Goal: Task Accomplishment & Management: Complete application form

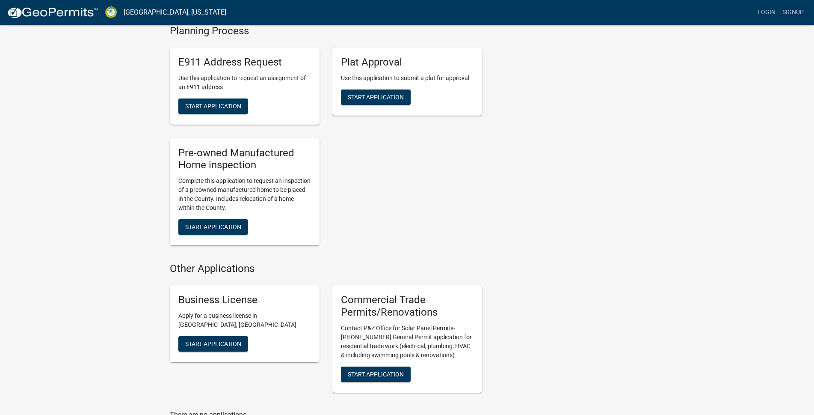
scroll to position [676, 0]
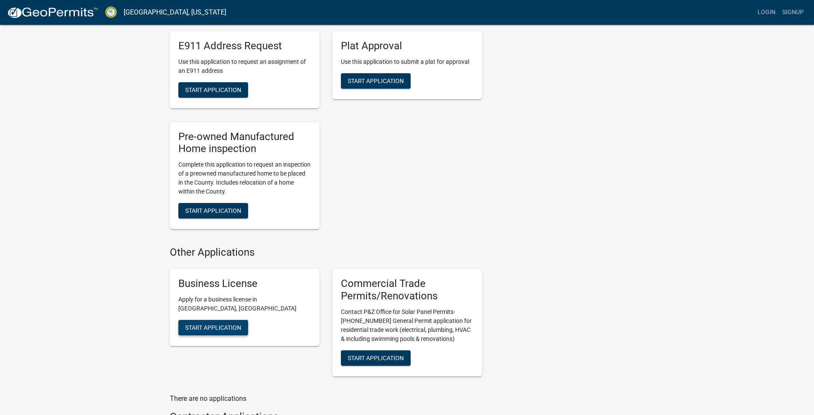
click at [195, 331] on button "Start Application" at bounding box center [213, 327] width 70 height 15
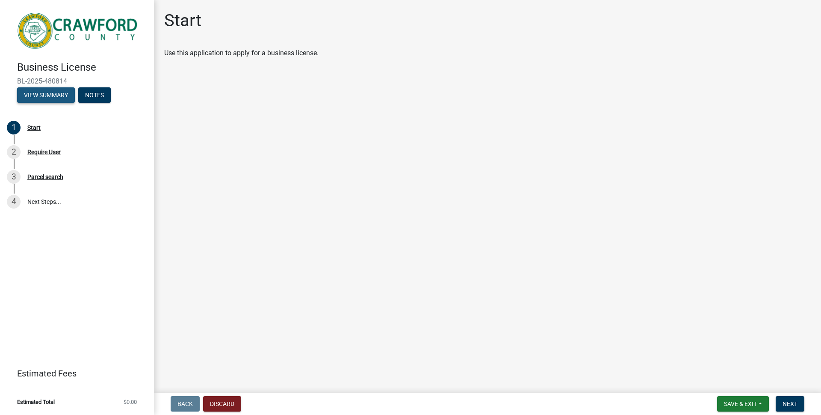
click at [42, 97] on button "View Summary" at bounding box center [46, 94] width 58 height 15
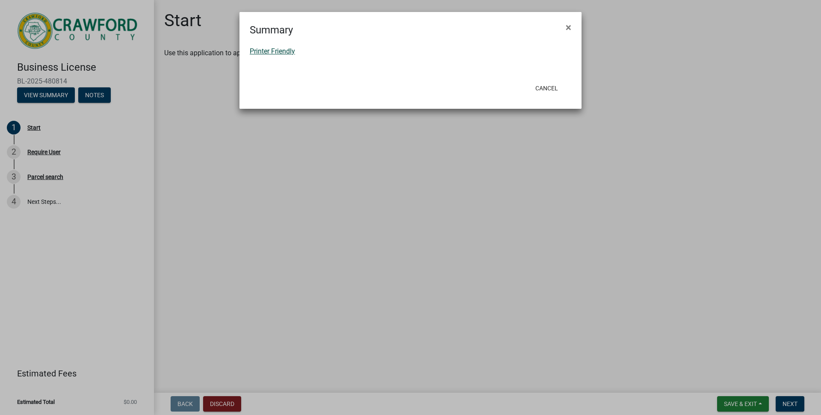
click at [287, 52] on link "Printer Friendly" at bounding box center [272, 51] width 45 height 8
click at [566, 26] on span "×" at bounding box center [569, 27] width 6 height 12
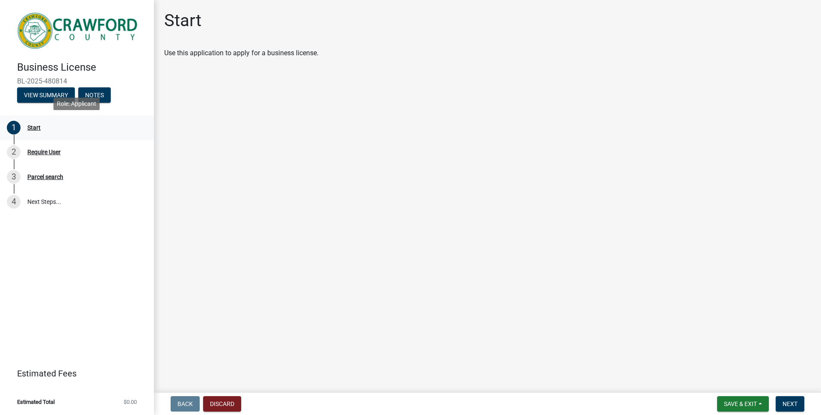
click at [30, 128] on div "Start" at bounding box center [33, 127] width 13 height 6
click at [52, 98] on button "View Summary" at bounding box center [46, 94] width 58 height 15
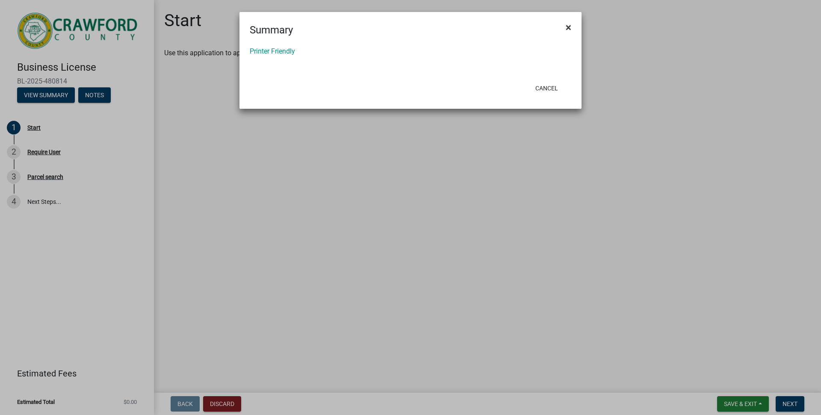
click at [568, 27] on span "×" at bounding box center [569, 27] width 6 height 12
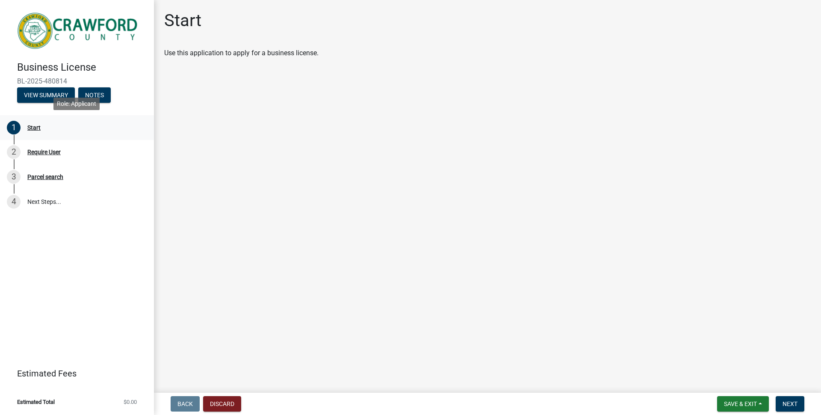
click at [29, 127] on div "Start" at bounding box center [33, 127] width 13 height 6
click at [29, 128] on div "Start" at bounding box center [33, 127] width 13 height 6
click at [32, 151] on div "Require User" at bounding box center [43, 152] width 33 height 6
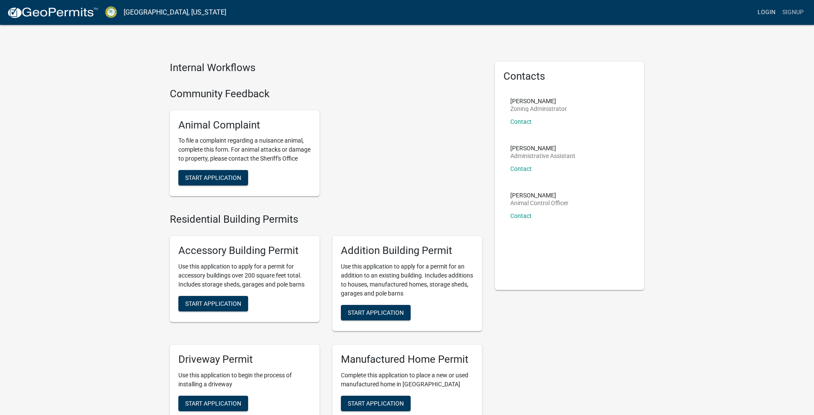
click at [768, 10] on link "Login" at bounding box center [766, 12] width 25 height 16
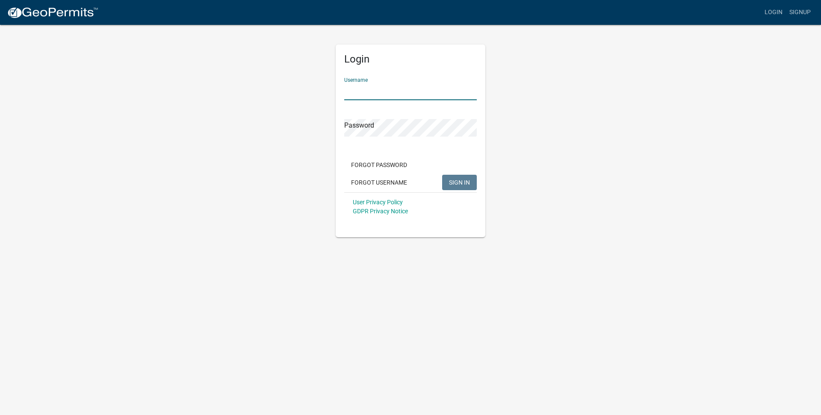
click at [418, 91] on input "Username" at bounding box center [410, 92] width 133 height 18
type input "StevensPandR"
click at [453, 179] on span "SIGN IN" at bounding box center [459, 181] width 21 height 7
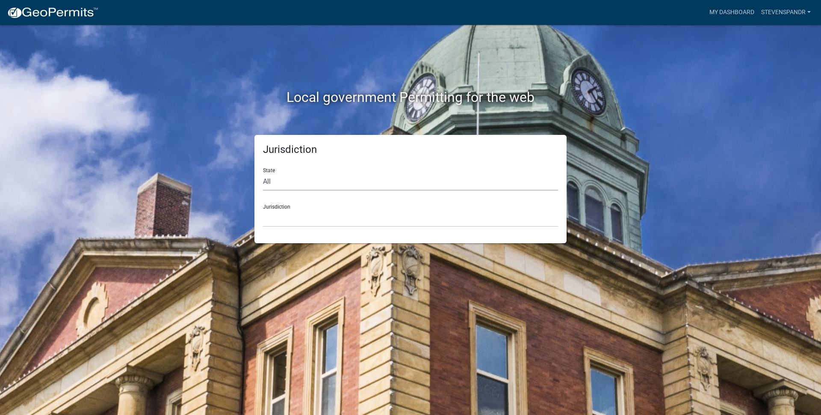
click at [303, 185] on select "All Colorado Georgia Indiana Iowa Kansas Minnesota Ohio South Carolina Wisconsin" at bounding box center [410, 182] width 295 height 18
select select "Georgia"
click at [263, 173] on select "All Colorado Georgia Indiana Iowa Kansas Minnesota Ohio South Carolina Wisconsin" at bounding box center [410, 182] width 295 height 18
click at [298, 218] on select "Carroll County, Georgia Cook County, Georgia Crawford County, Georgia Gilmer Co…" at bounding box center [410, 218] width 295 height 18
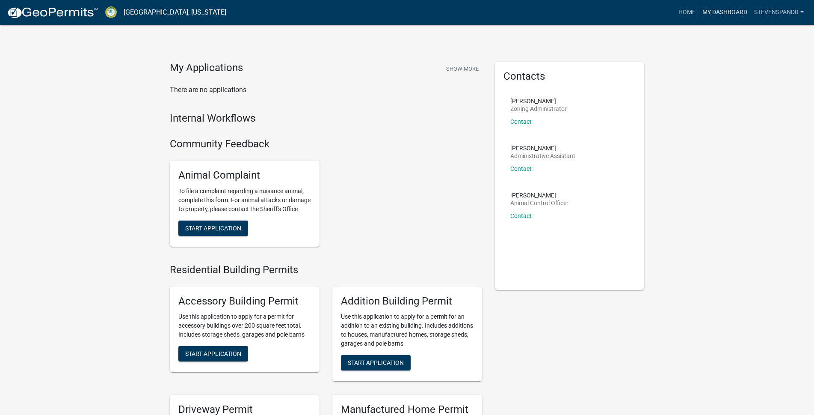
click at [723, 9] on link "My Dashboard" at bounding box center [725, 12] width 52 height 16
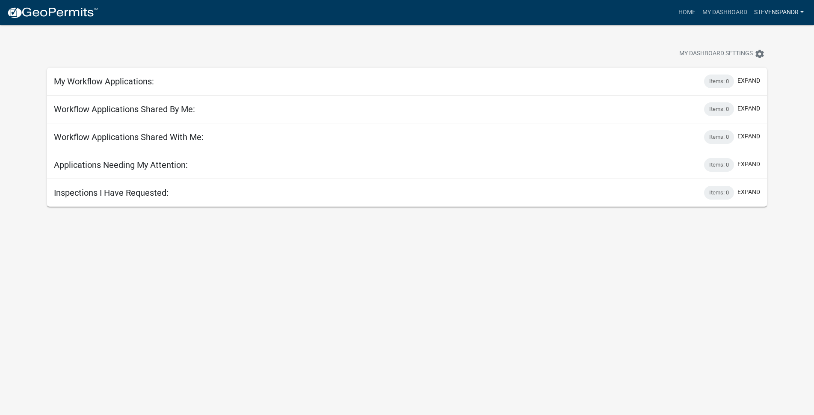
click at [798, 12] on link "StevensPandR" at bounding box center [779, 12] width 56 height 16
click at [738, 8] on link "My Dashboard" at bounding box center [725, 12] width 52 height 16
click at [689, 10] on link "Home" at bounding box center [687, 12] width 24 height 16
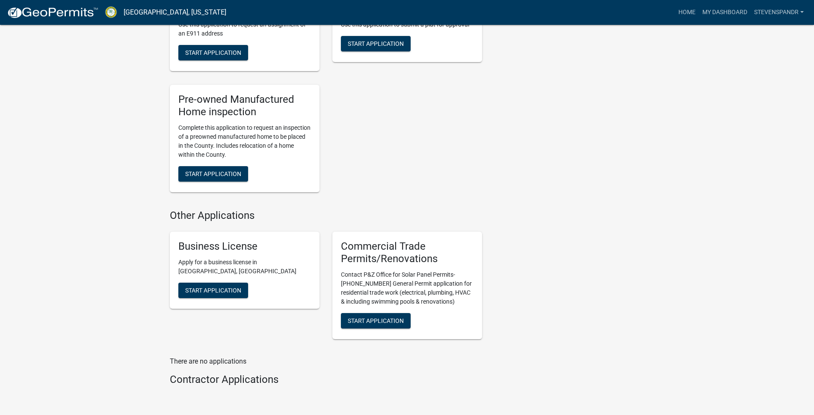
scroll to position [777, 0]
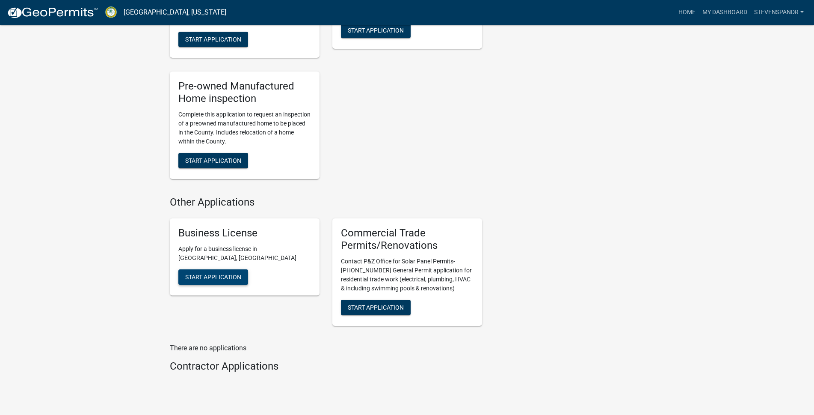
click at [229, 280] on span "Start Application" at bounding box center [213, 276] width 56 height 7
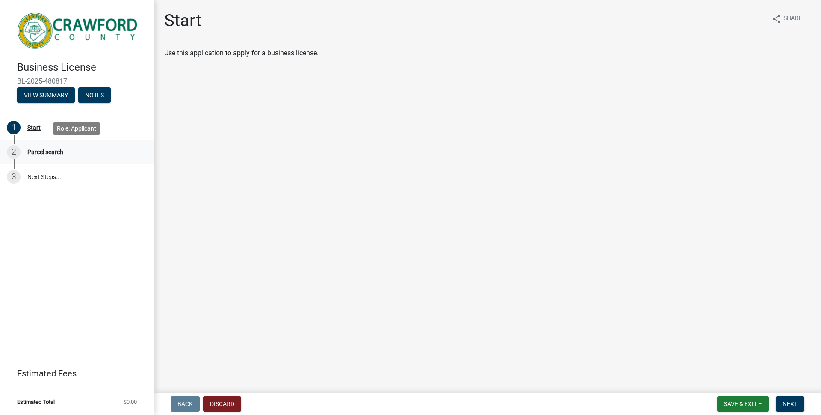
click at [53, 151] on div "Parcel search" at bounding box center [45, 152] width 36 height 6
click at [44, 178] on link "3 Next Steps..." at bounding box center [77, 176] width 154 height 25
click at [784, 399] on button "Next" at bounding box center [790, 403] width 29 height 15
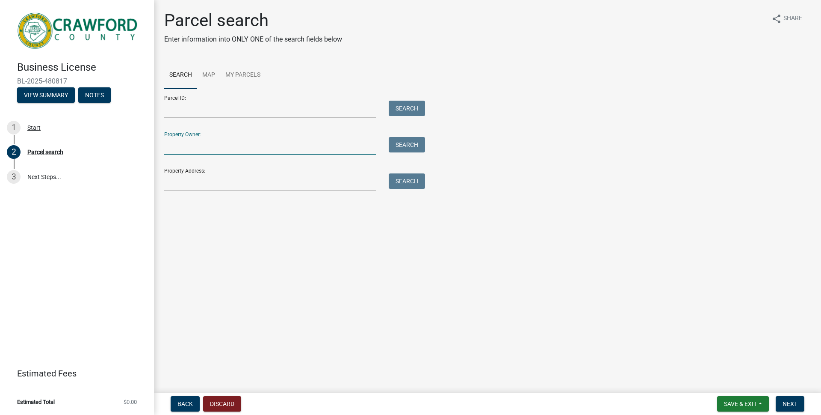
click at [207, 145] on input "Property Owner:" at bounding box center [270, 146] width 212 height 18
type input "Erica Evans"
click at [421, 145] on button "Search" at bounding box center [407, 144] width 36 height 15
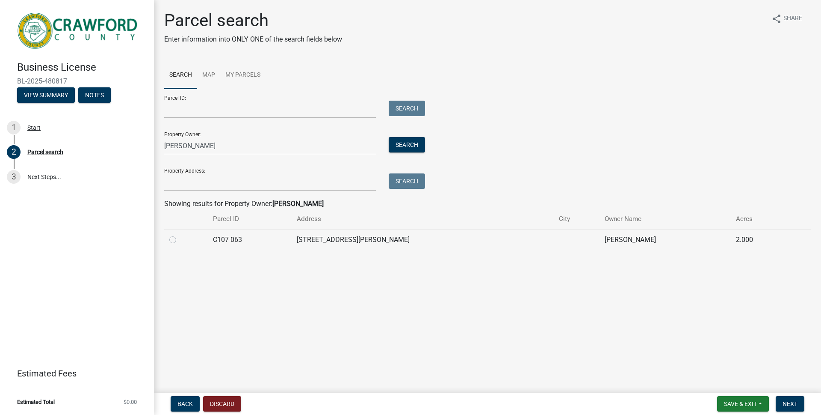
click at [180, 234] on label at bounding box center [180, 234] width 0 height 0
click at [180, 239] on 063 "radio" at bounding box center [183, 237] width 6 height 6
radio 063 "true"
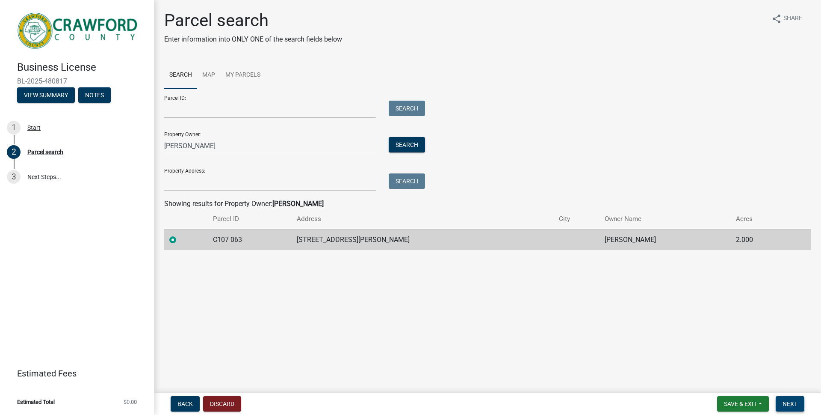
click at [783, 401] on span "Next" at bounding box center [790, 403] width 15 height 7
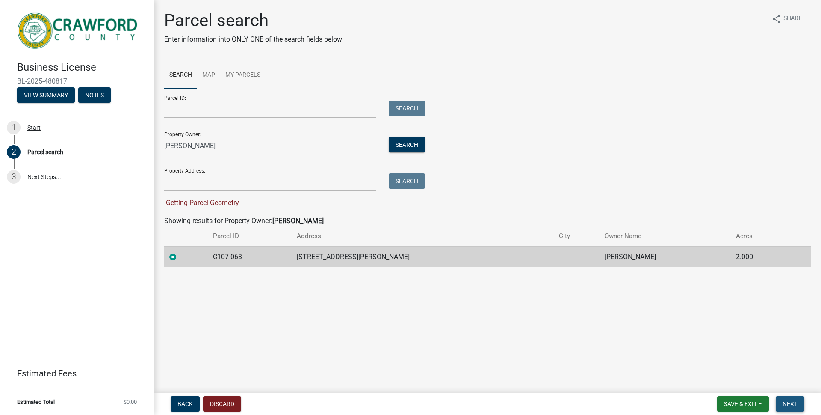
click at [786, 399] on button "Next" at bounding box center [790, 403] width 29 height 15
click at [212, 181] on input "Property Address:" at bounding box center [270, 182] width 212 height 18
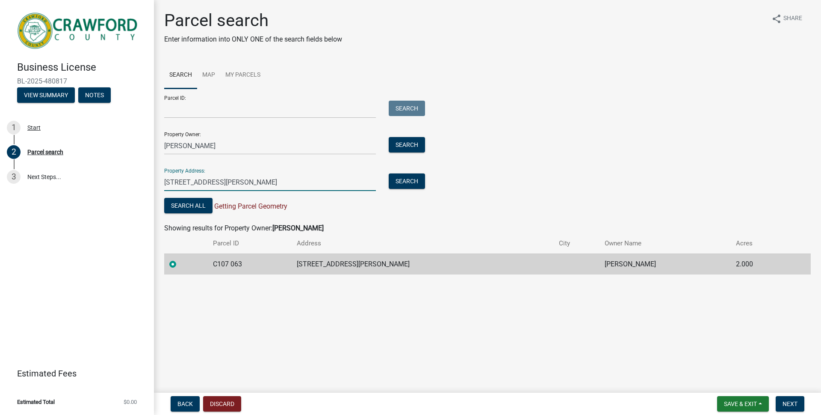
type input "221 Chapman Rd"
click at [248, 184] on input "221 Chapman Rd" at bounding box center [270, 182] width 212 height 18
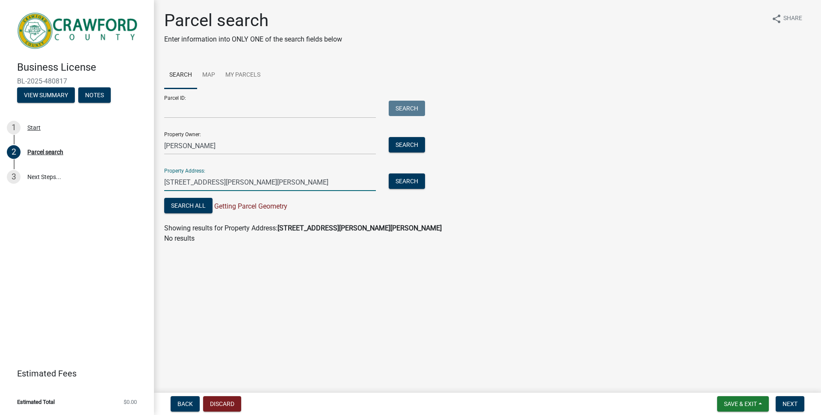
click at [258, 181] on input "221 Chapman Rd Lizella, GA" at bounding box center [270, 182] width 212 height 18
type input "221 Chapman Rd Lizella, GA 31052"
click at [403, 181] on button "Search" at bounding box center [407, 180] width 36 height 15
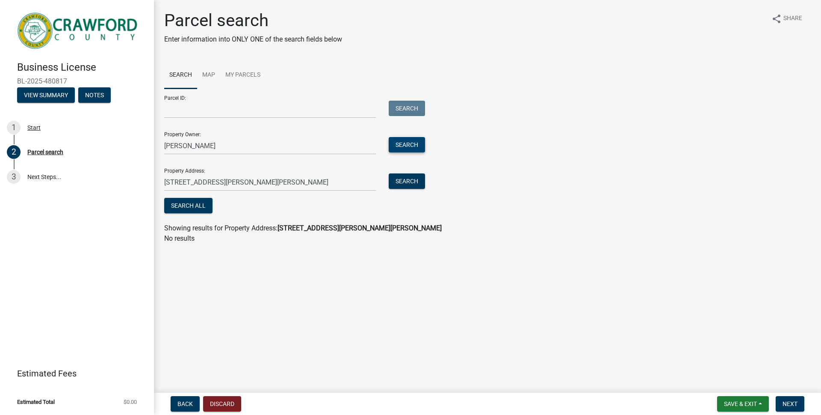
click at [404, 141] on button "Search" at bounding box center [407, 144] width 36 height 15
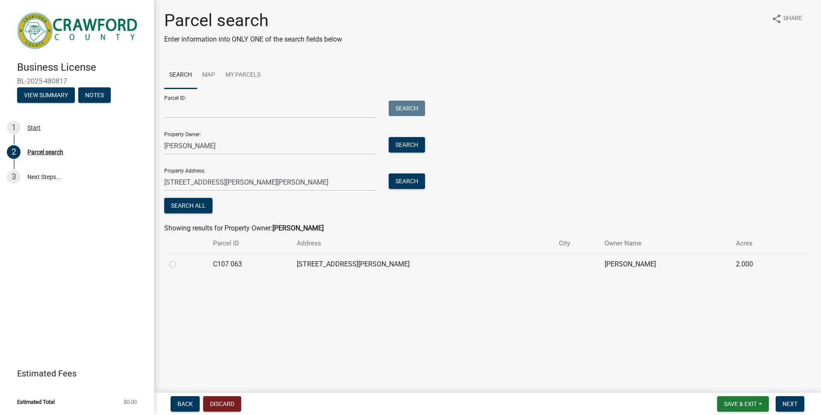
click at [180, 259] on label at bounding box center [180, 259] width 0 height 0
click at [180, 262] on 063 "radio" at bounding box center [183, 262] width 6 height 6
radio 063 "true"
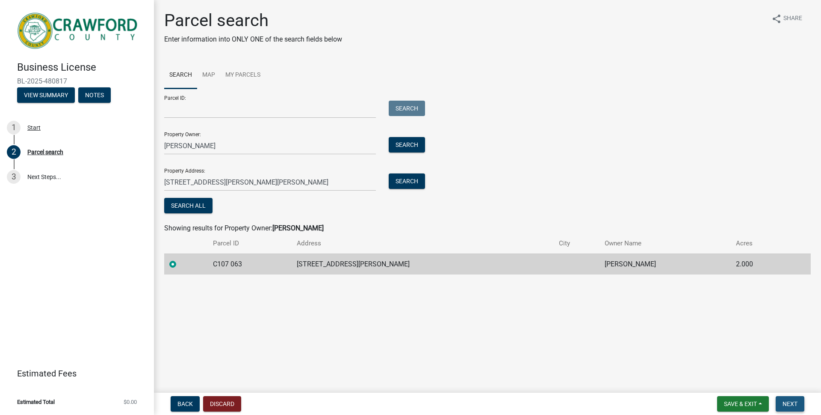
click at [787, 401] on span "Next" at bounding box center [790, 403] width 15 height 7
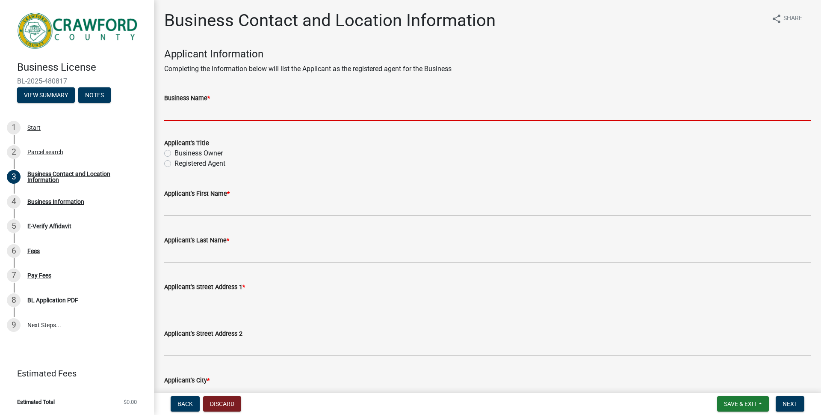
click at [231, 112] on input "Business Name *" at bounding box center [487, 112] width 647 height 18
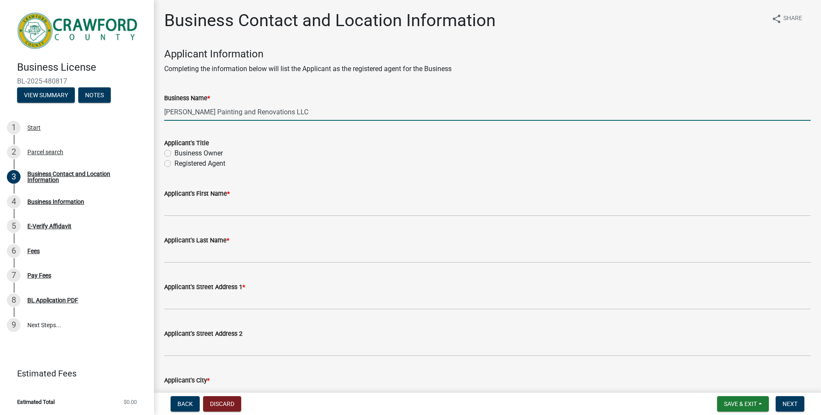
type input "Stevens Painting and Renovations LLC"
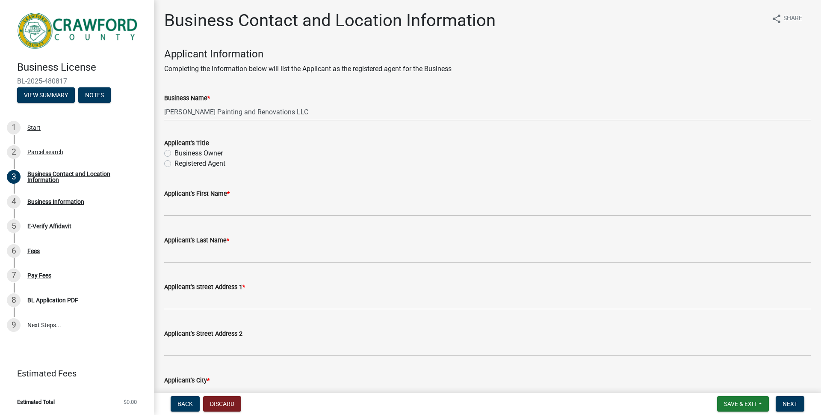
click at [175, 151] on label "Business Owner" at bounding box center [199, 153] width 48 height 10
click at [175, 151] on input "Business Owner" at bounding box center [178, 151] width 6 height 6
radio input "true"
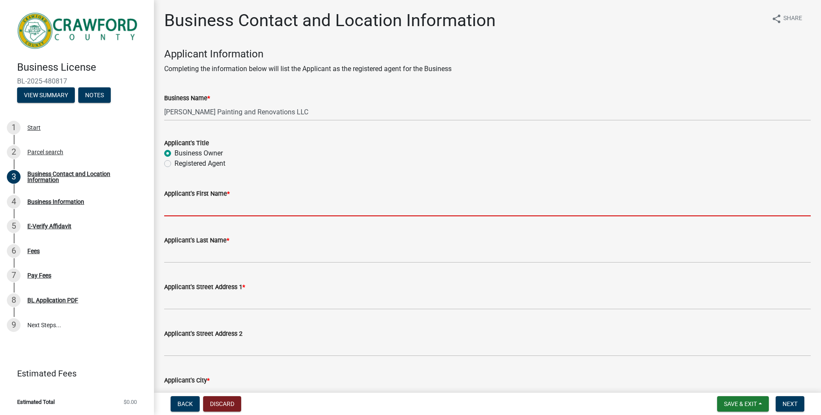
click at [187, 209] on input "Applicant's First Name *" at bounding box center [487, 207] width 647 height 18
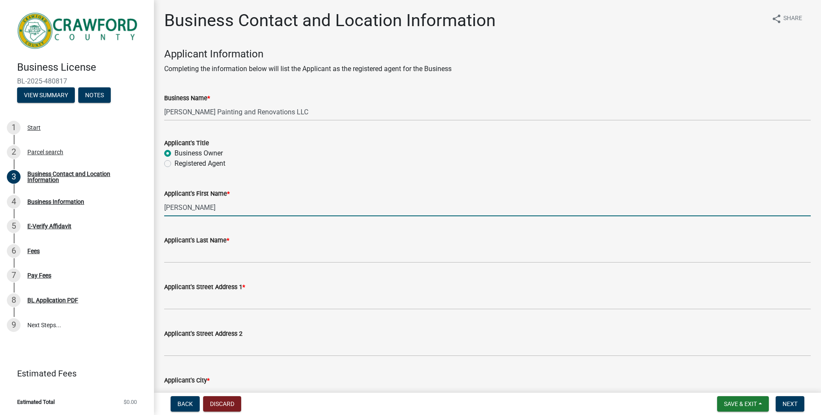
type input "Joseph"
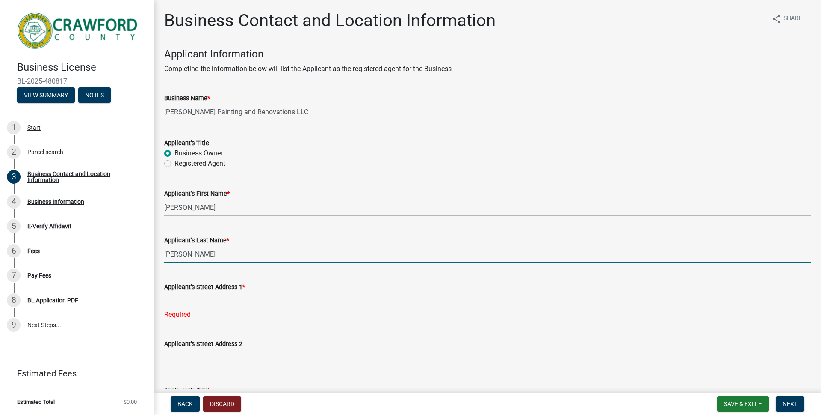
type input "Stevens"
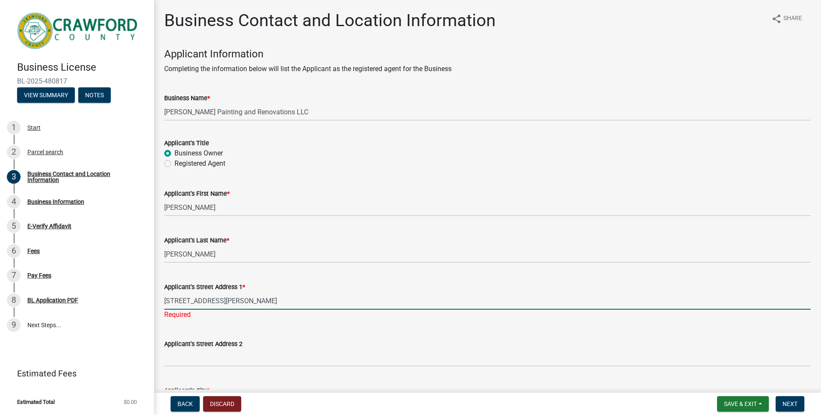
type input "221 Chapman Rd"
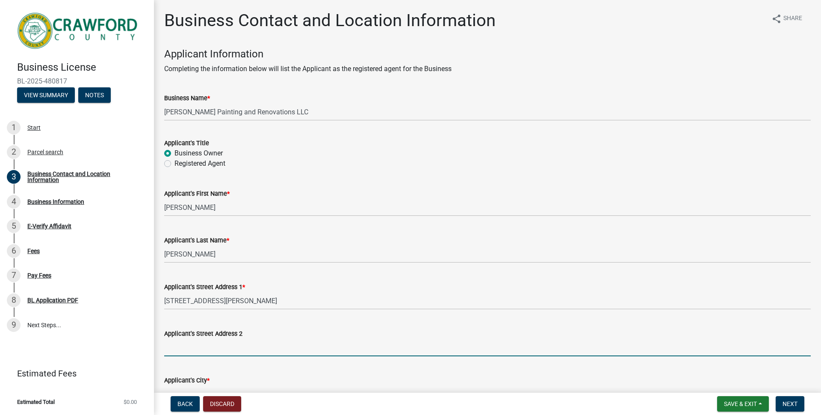
scroll to position [14, 0]
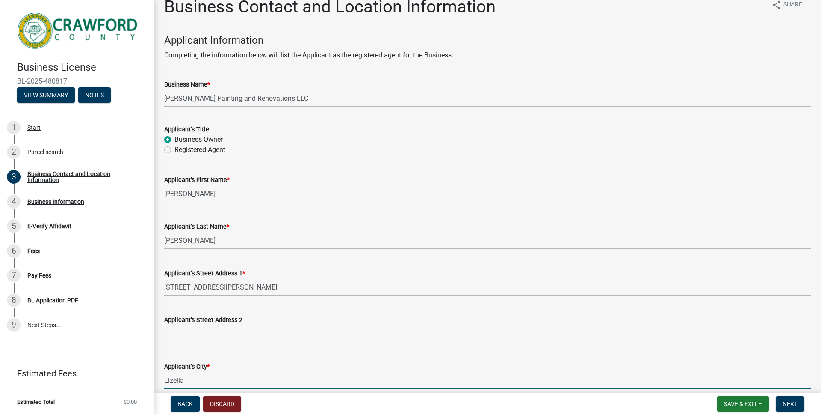
type input "Lizella"
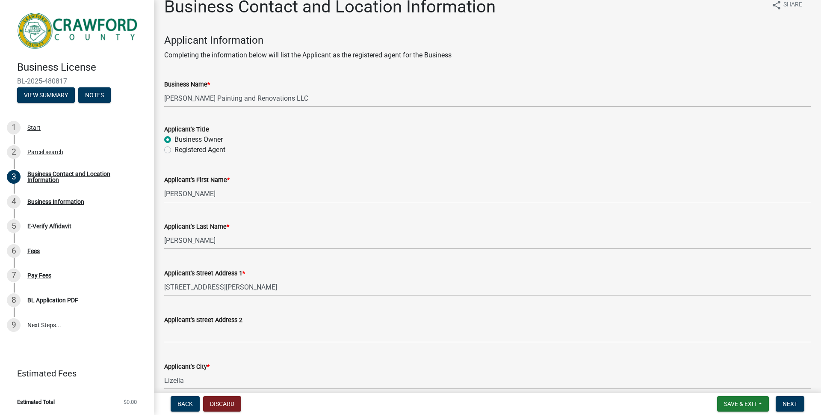
scroll to position [256, 0]
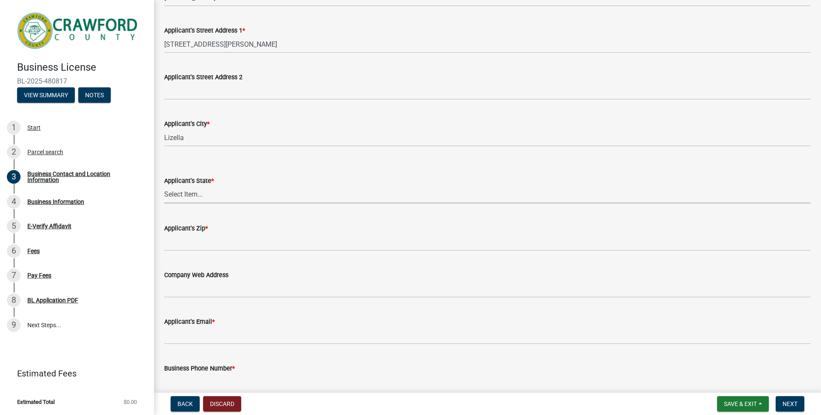
select select "GA"
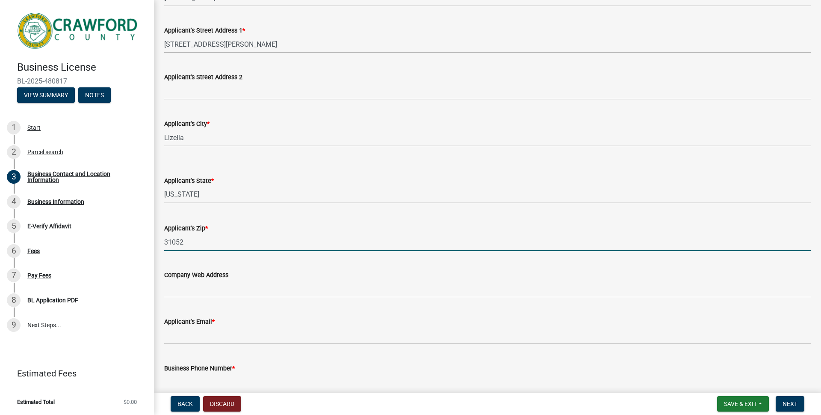
type input "31052"
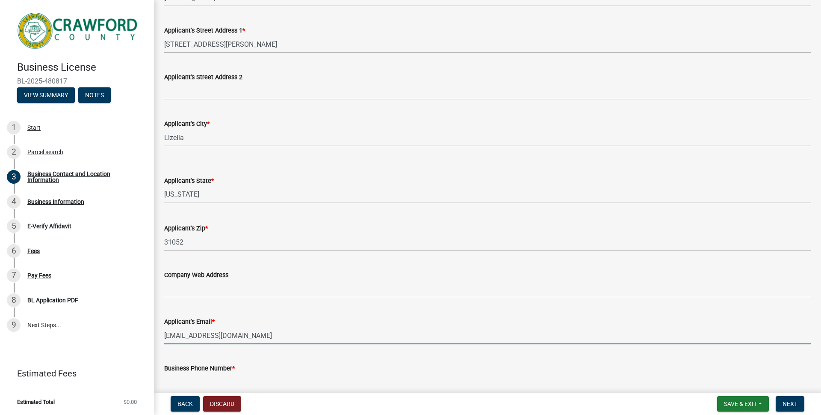
type input "stevenspandr@gmail.com"
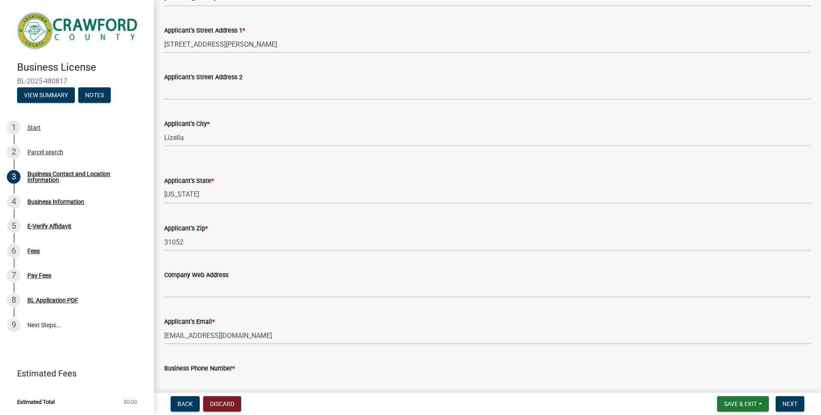
scroll to position [258, 0]
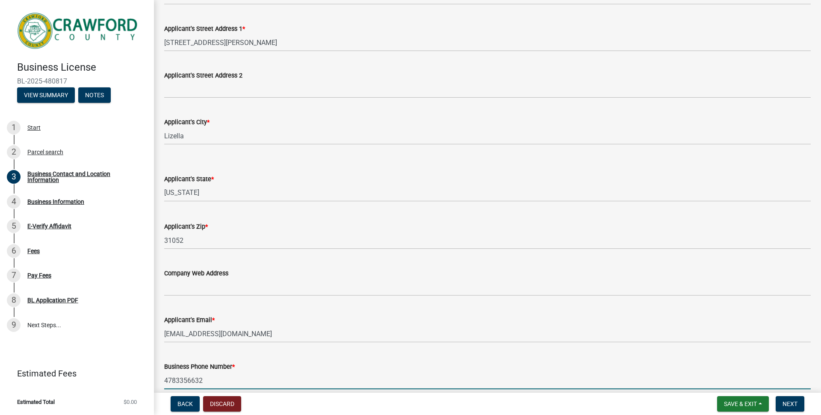
type input "4783356632"
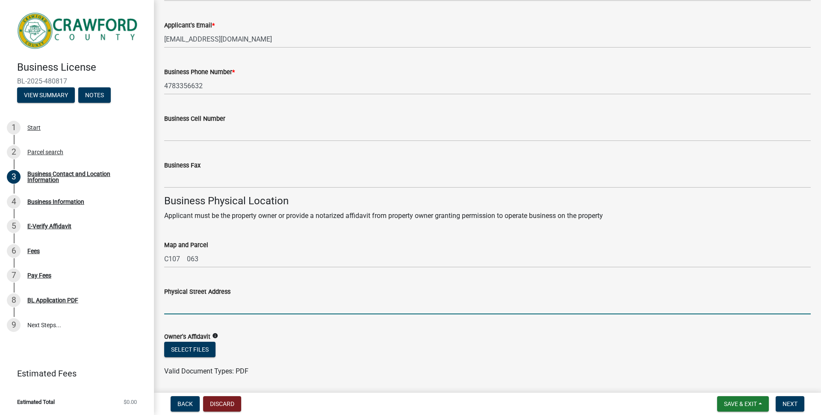
scroll to position [566, 0]
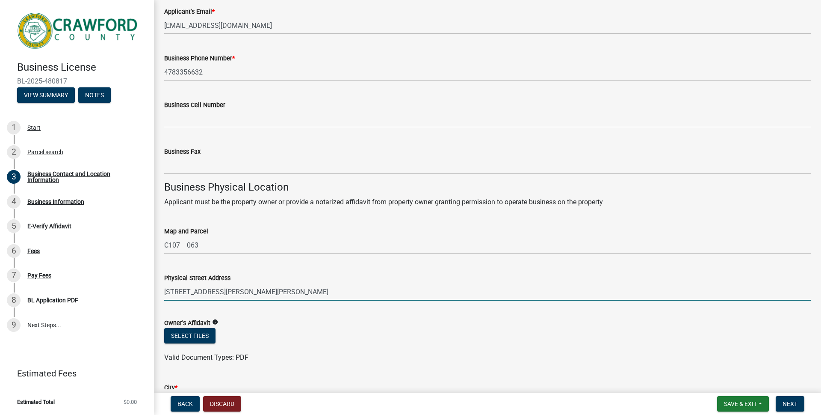
type input "221 Chapman Rd Lizella, GA 31052"
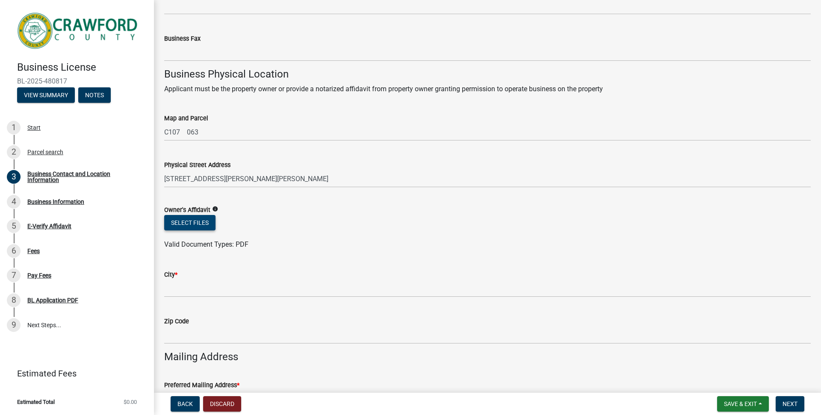
scroll to position [716, 0]
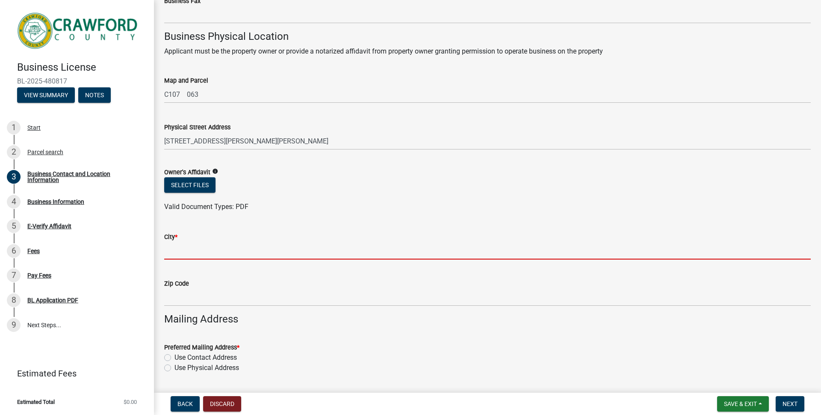
click at [248, 248] on input "City *" at bounding box center [487, 251] width 647 height 18
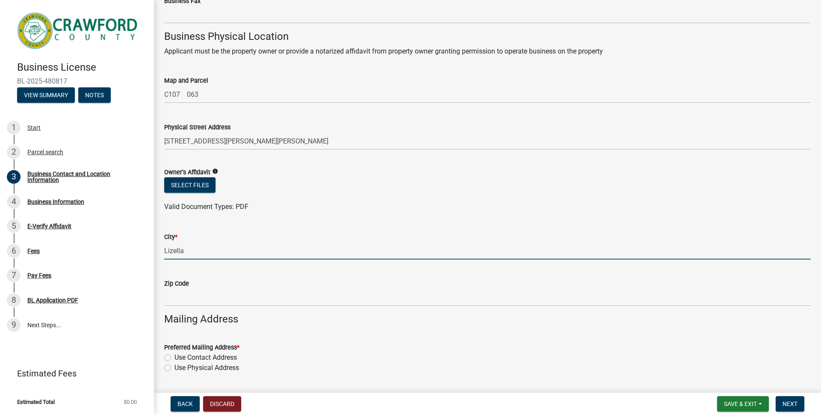
type input "Lizella"
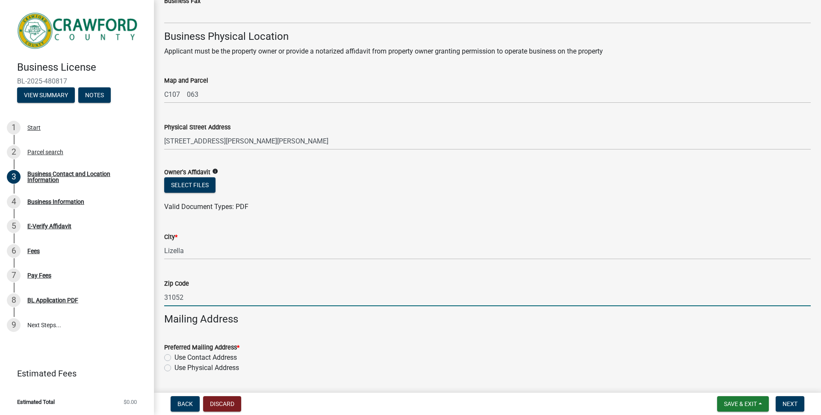
type input "31052"
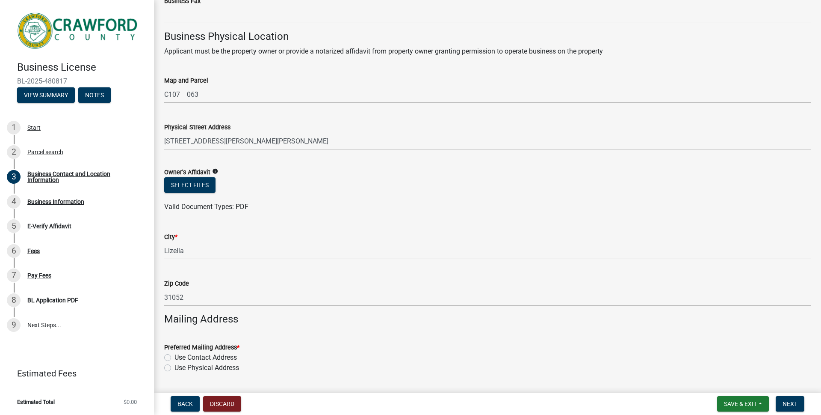
click at [175, 367] on label "Use Physical Address" at bounding box center [207, 367] width 65 height 10
click at [175, 367] on input "Use Physical Address" at bounding box center [178, 365] width 6 height 6
radio input "true"
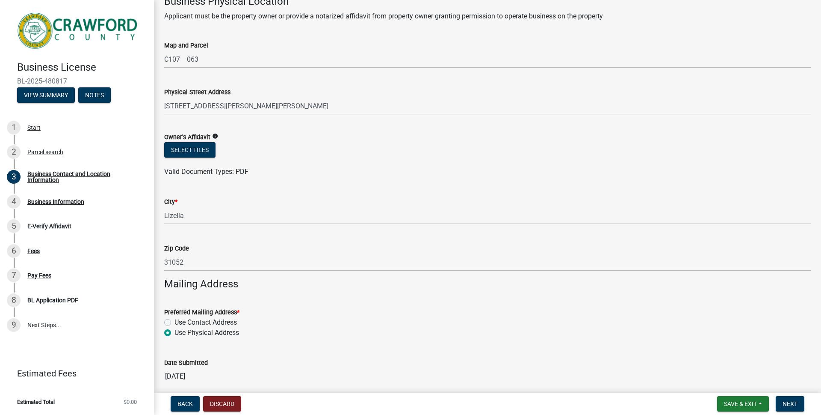
scroll to position [788, 0]
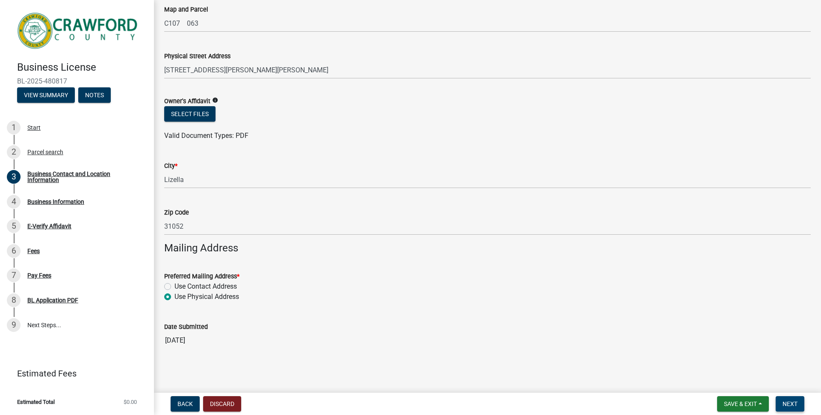
click at [788, 400] on span "Next" at bounding box center [790, 403] width 15 height 7
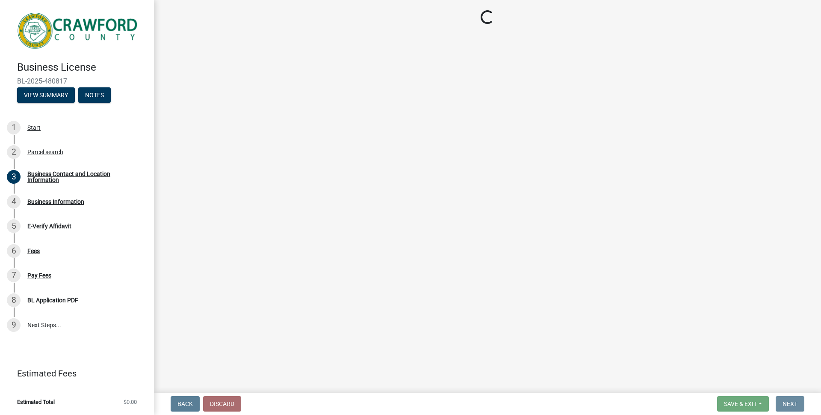
scroll to position [0, 0]
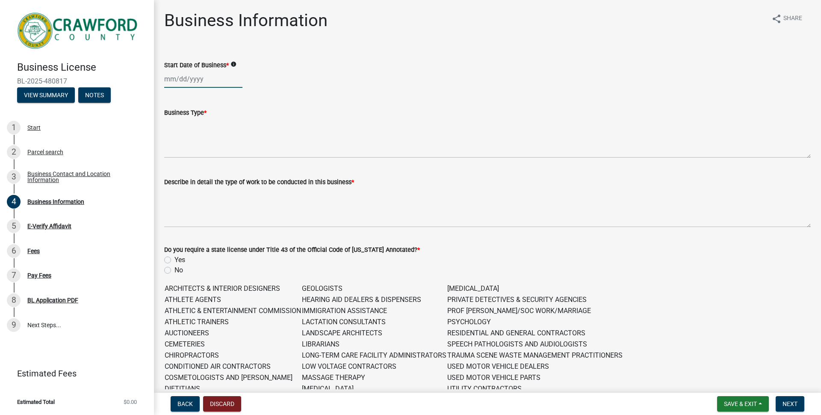
click at [166, 79] on div at bounding box center [203, 79] width 78 height 18
select select "9"
select select "2025"
click at [172, 151] on div "15" at bounding box center [173, 152] width 14 height 14
type input "09/15/2025"
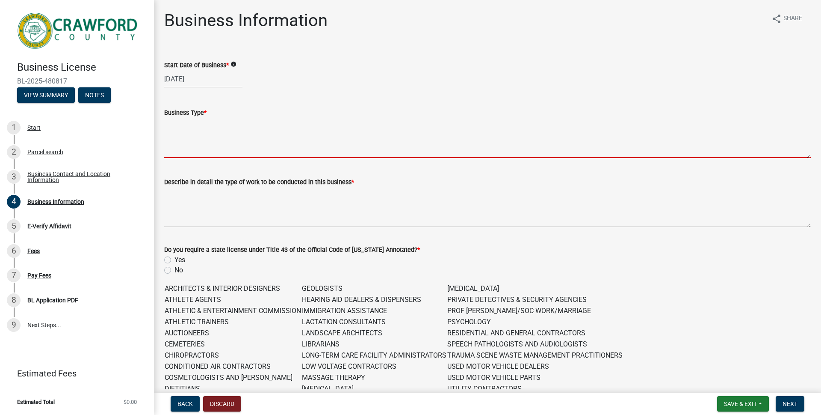
click at [195, 154] on textarea "Business Type *" at bounding box center [487, 138] width 647 height 40
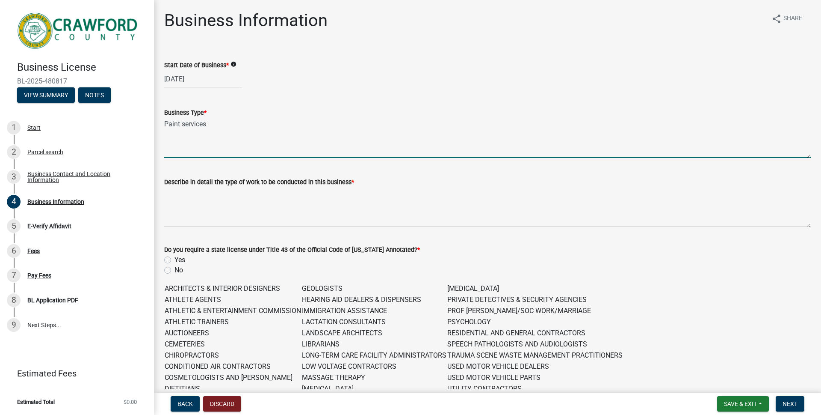
type textarea "Paint services"
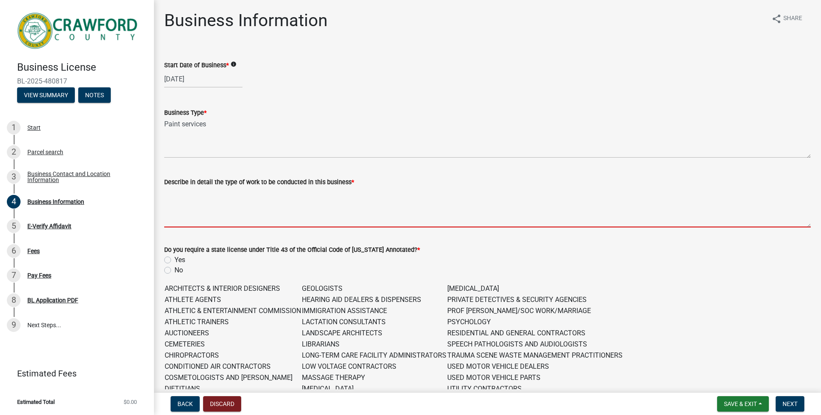
click at [201, 215] on textarea "Describe in detail the type of work to be conducted in this business *" at bounding box center [487, 207] width 647 height 40
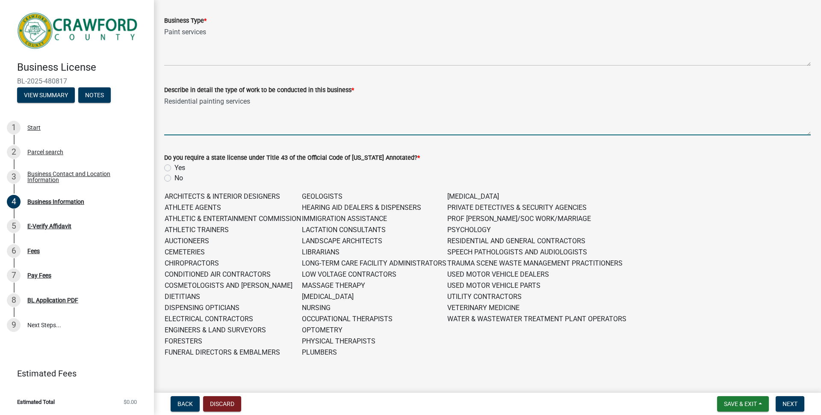
scroll to position [92, 0]
type textarea "Residential painting services"
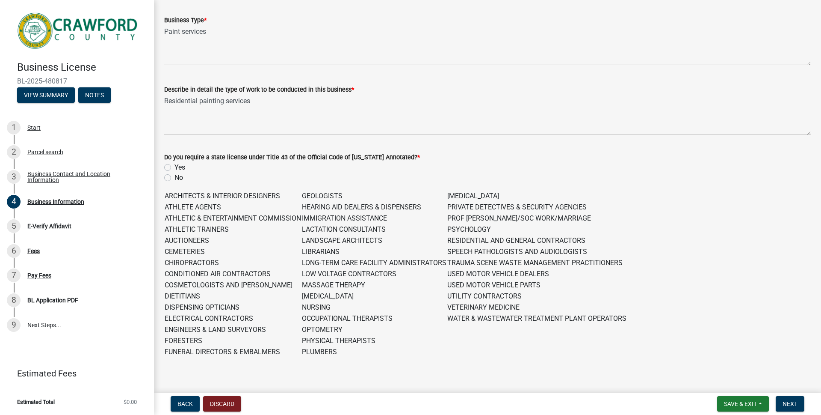
click at [175, 178] on label "No" at bounding box center [179, 177] width 9 height 10
click at [175, 178] on input "No" at bounding box center [178, 175] width 6 height 6
radio input "true"
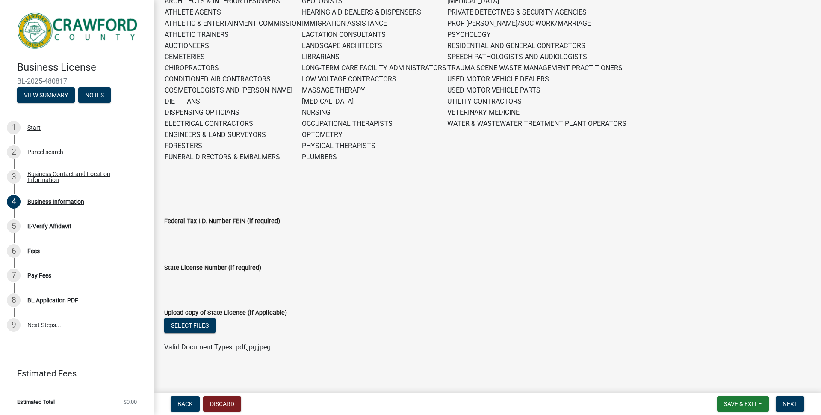
scroll to position [291, 0]
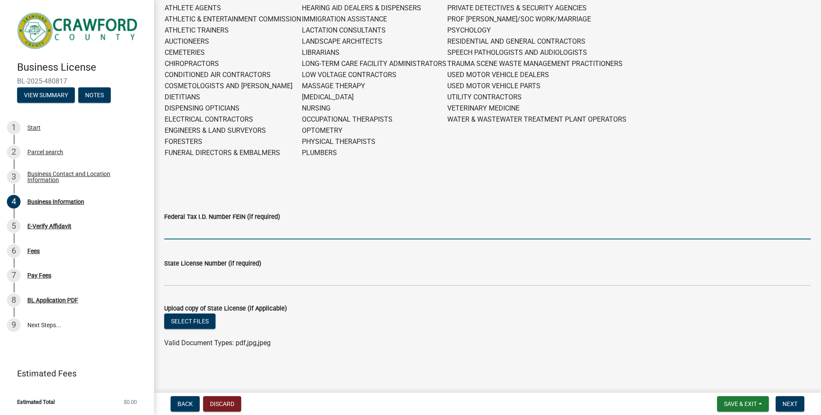
click at [181, 233] on input "Federal Tax I.D. Number FEIN (if required)" at bounding box center [487, 231] width 647 height 18
click at [208, 323] on button "Select files" at bounding box center [189, 320] width 51 height 15
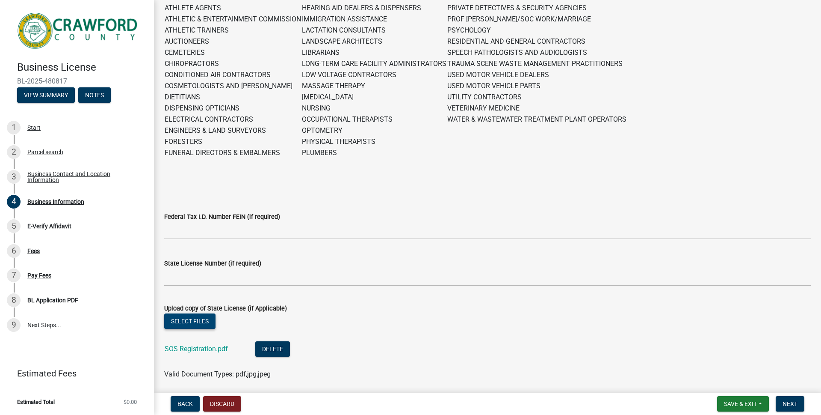
scroll to position [323, 0]
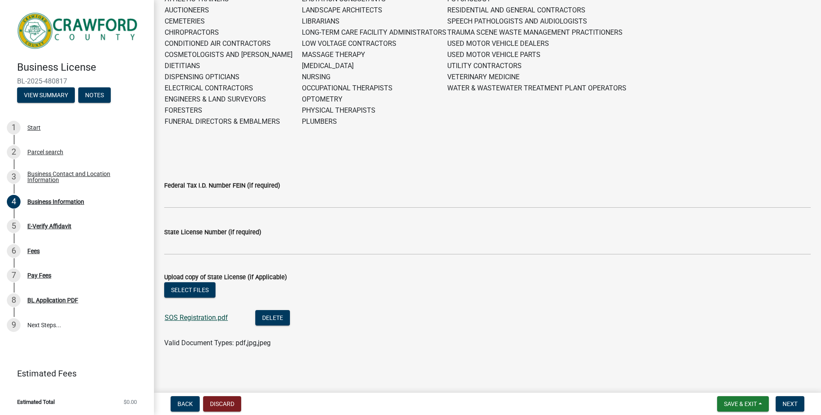
click at [208, 318] on link "SOS Registration.pdf" at bounding box center [196, 317] width 63 height 8
click at [788, 405] on span "Next" at bounding box center [790, 403] width 15 height 7
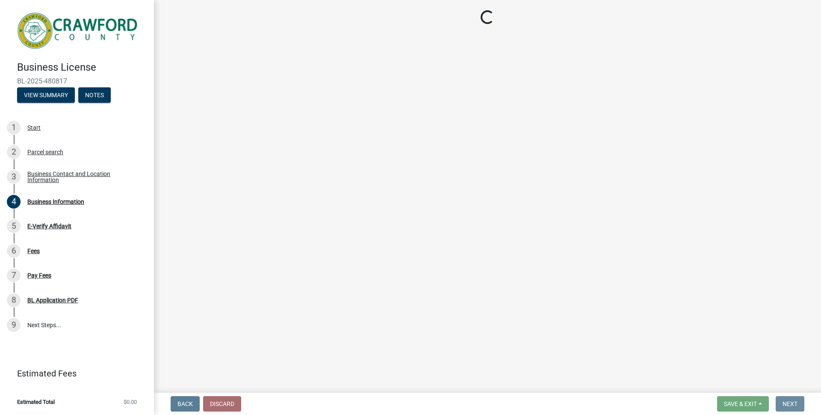
scroll to position [0, 0]
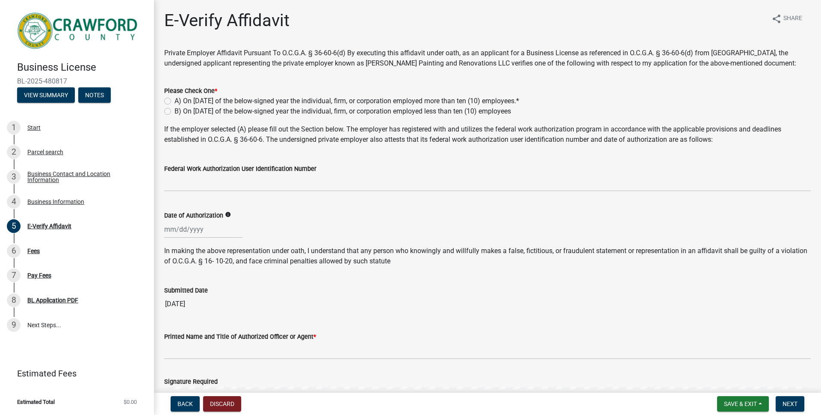
click at [175, 113] on label "B) On January 1st of the below-signed year the individual, firm, or corporation…" at bounding box center [343, 111] width 337 height 10
click at [175, 112] on input "B) On January 1st of the below-signed year the individual, firm, or corporation…" at bounding box center [178, 109] width 6 height 6
radio input "true"
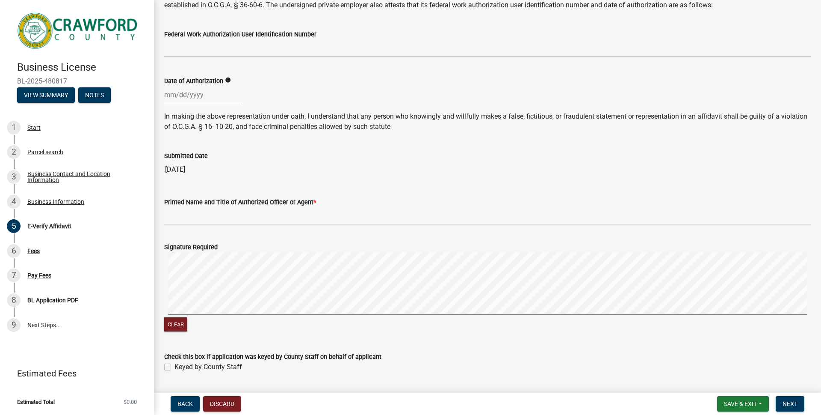
scroll to position [135, 0]
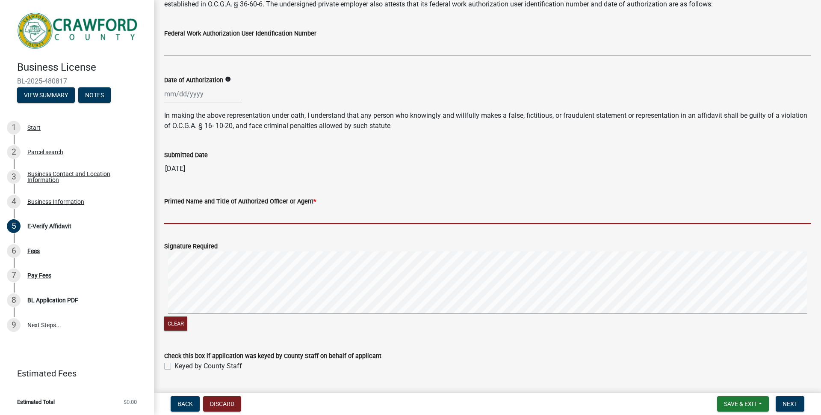
click at [308, 212] on input "Printed Name and Title of Authorized Officer or Agent *" at bounding box center [487, 215] width 647 height 18
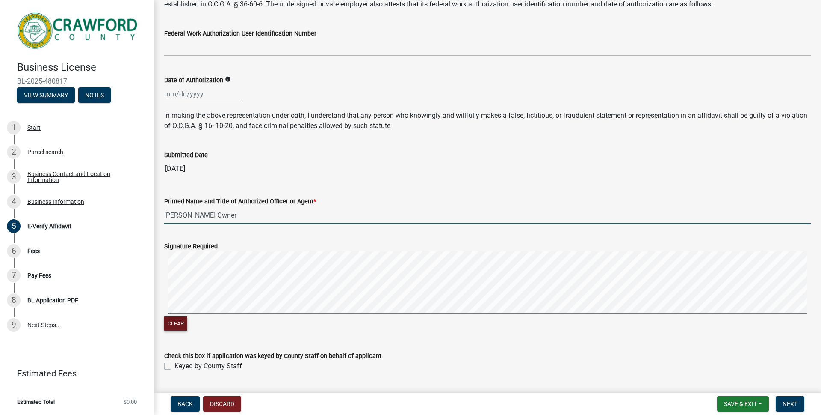
type input "Joseph Stevens Owner"
click at [174, 323] on button "Clear" at bounding box center [175, 323] width 23 height 14
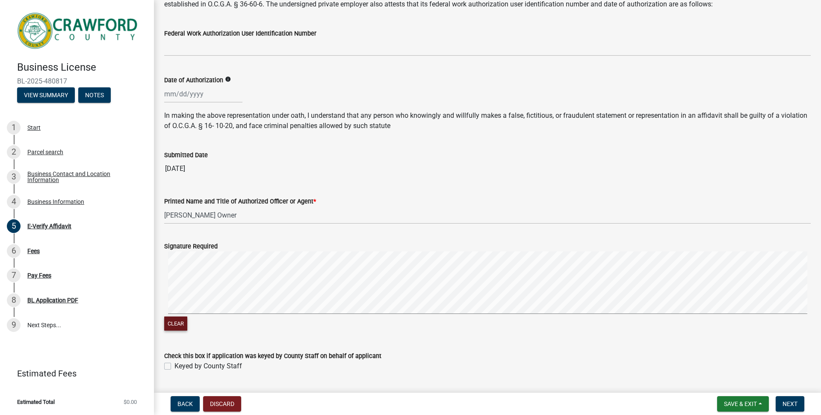
scroll to position [158, 0]
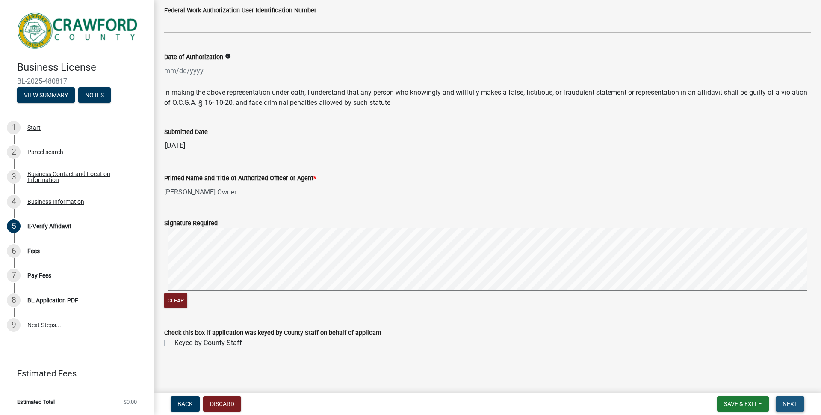
click at [786, 400] on span "Next" at bounding box center [790, 403] width 15 height 7
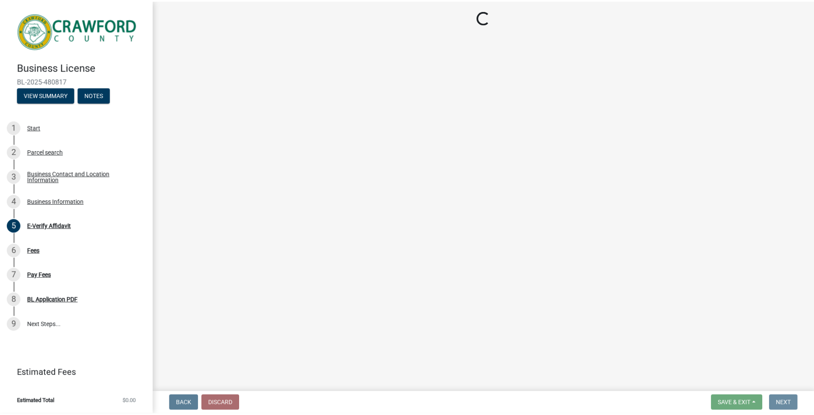
scroll to position [0, 0]
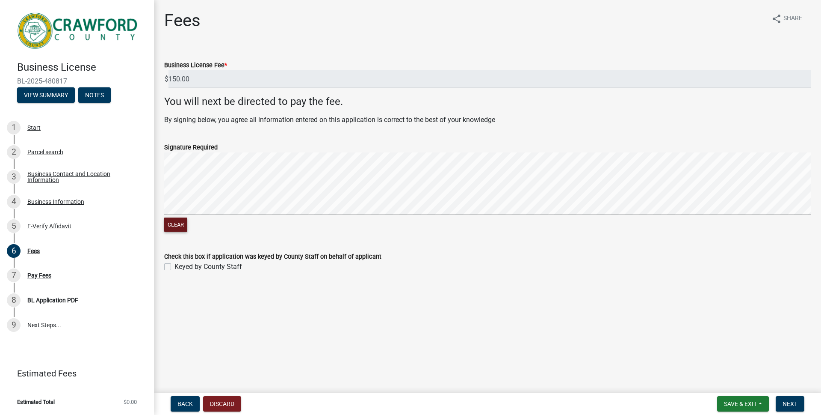
click at [169, 223] on button "Clear" at bounding box center [175, 224] width 23 height 14
click at [178, 221] on button "Clear" at bounding box center [175, 224] width 23 height 14
click at [787, 406] on span "Next" at bounding box center [790, 403] width 15 height 7
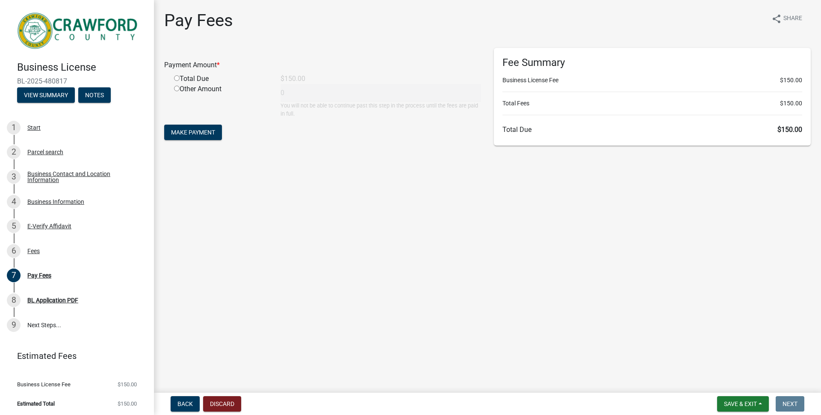
click at [327, 185] on main "Pay Fees share Share Payment Amount * Total Due $150.00 Other Amount 0 You will…" at bounding box center [487, 194] width 667 height 389
click at [728, 404] on span "Save & Exit" at bounding box center [740, 403] width 33 height 7
click at [729, 361] on button "Save" at bounding box center [735, 360] width 68 height 21
click at [737, 399] on button "Save & Exit" at bounding box center [743, 403] width 52 height 15
click at [731, 378] on button "Save & Exit" at bounding box center [735, 381] width 68 height 21
